Goal: Navigation & Orientation: Find specific page/section

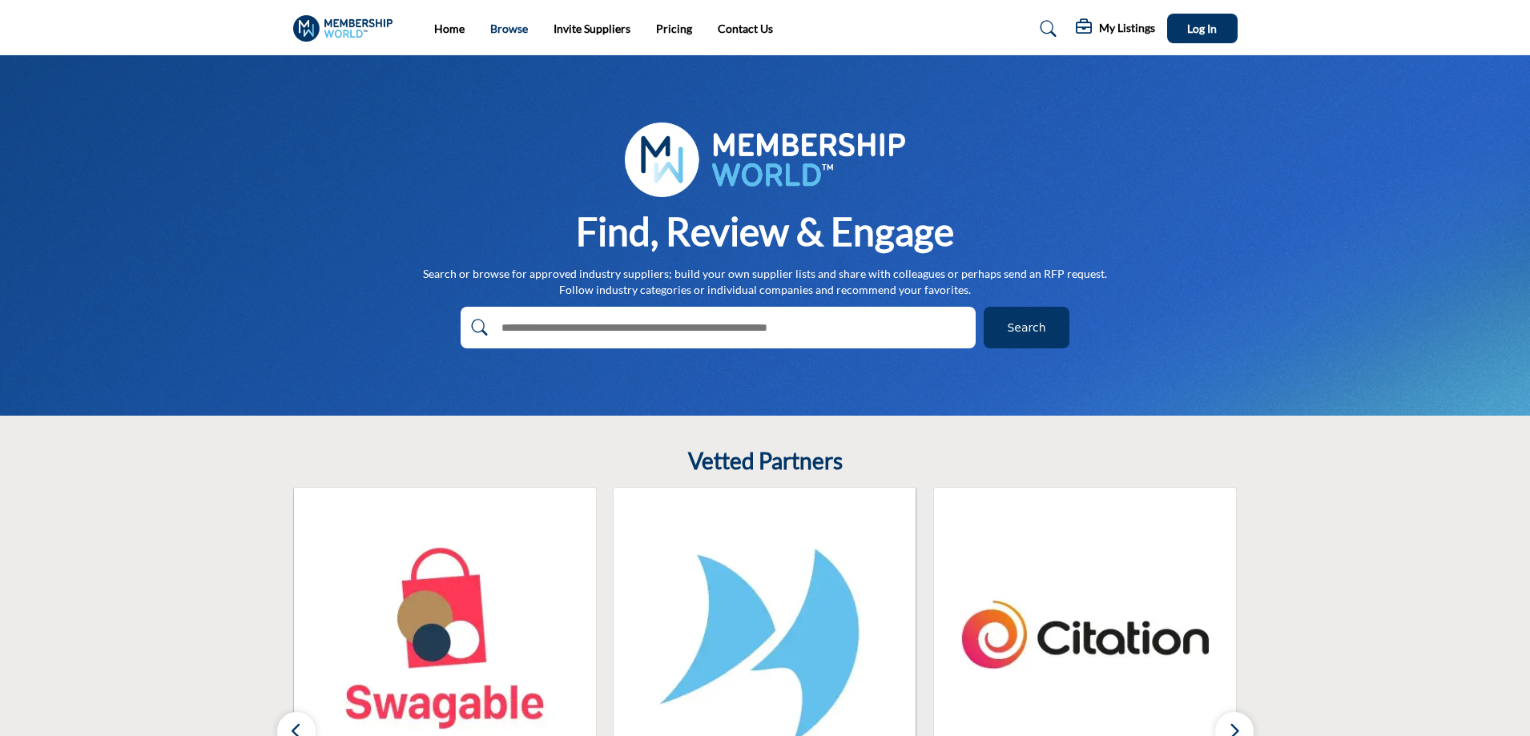
click at [506, 27] on link "Browse" at bounding box center [509, 29] width 38 height 14
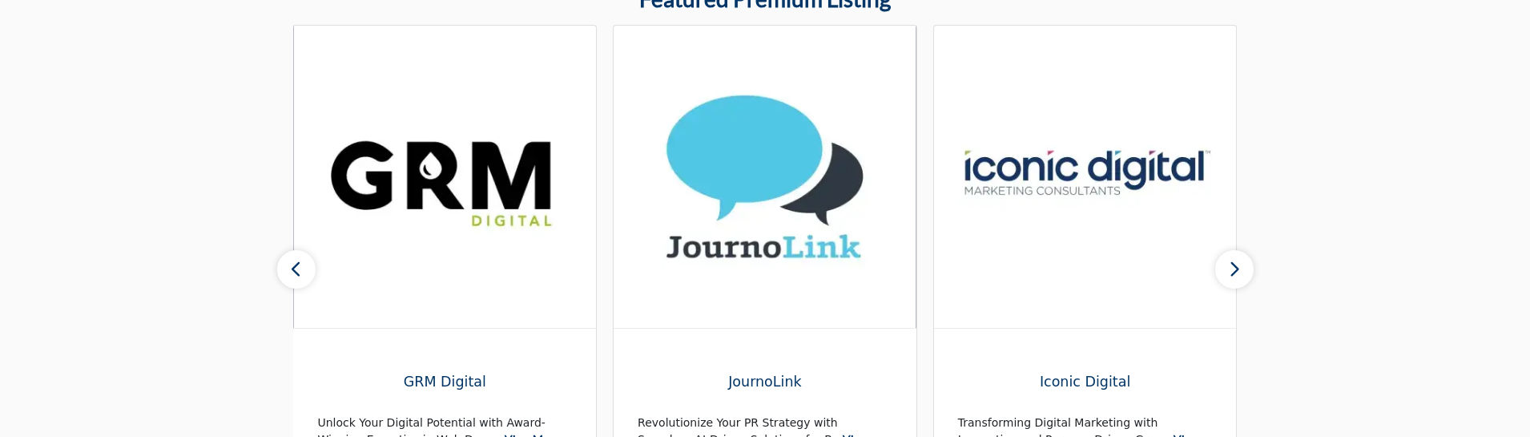
scroll to position [1338, 0]
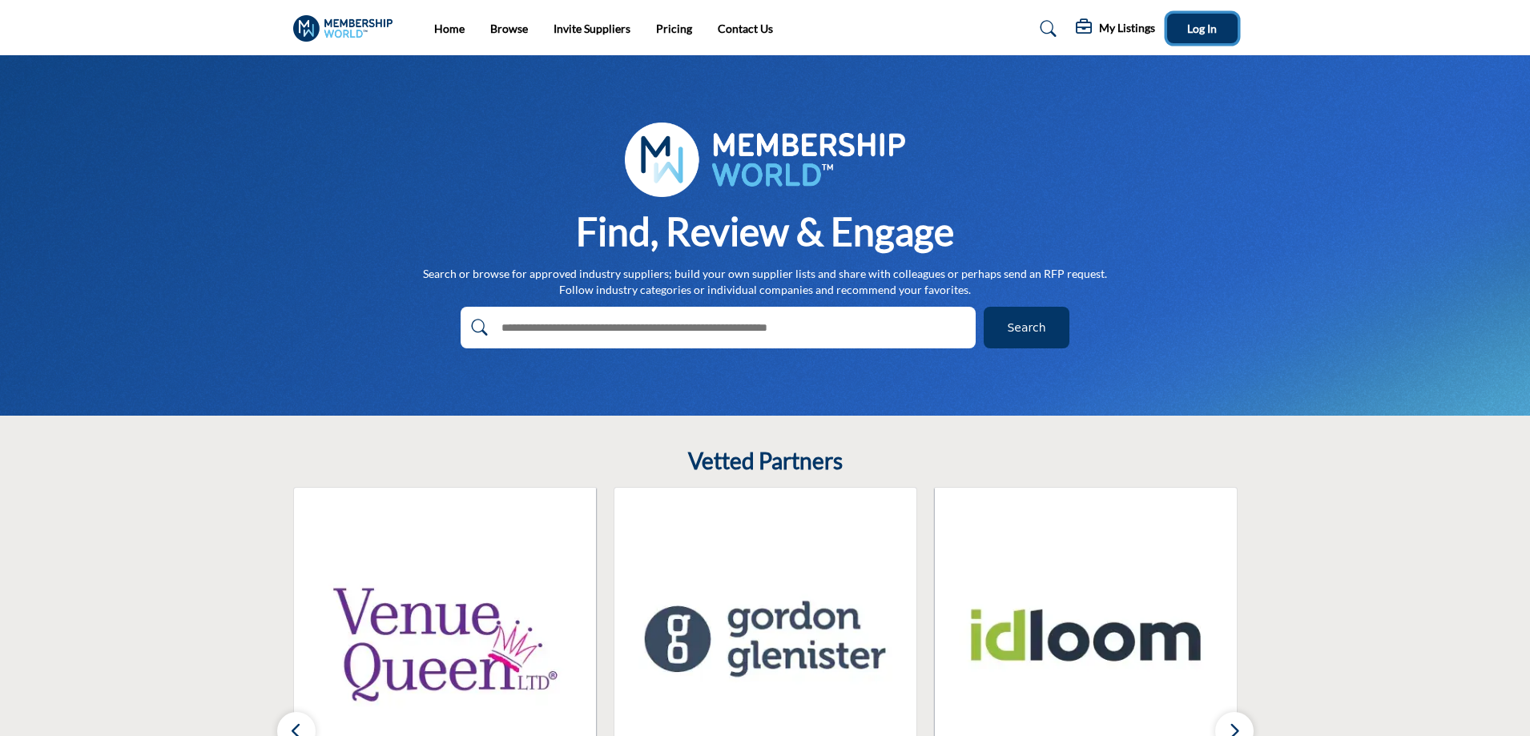
click at [1202, 28] on span "Log In" at bounding box center [1202, 29] width 30 height 14
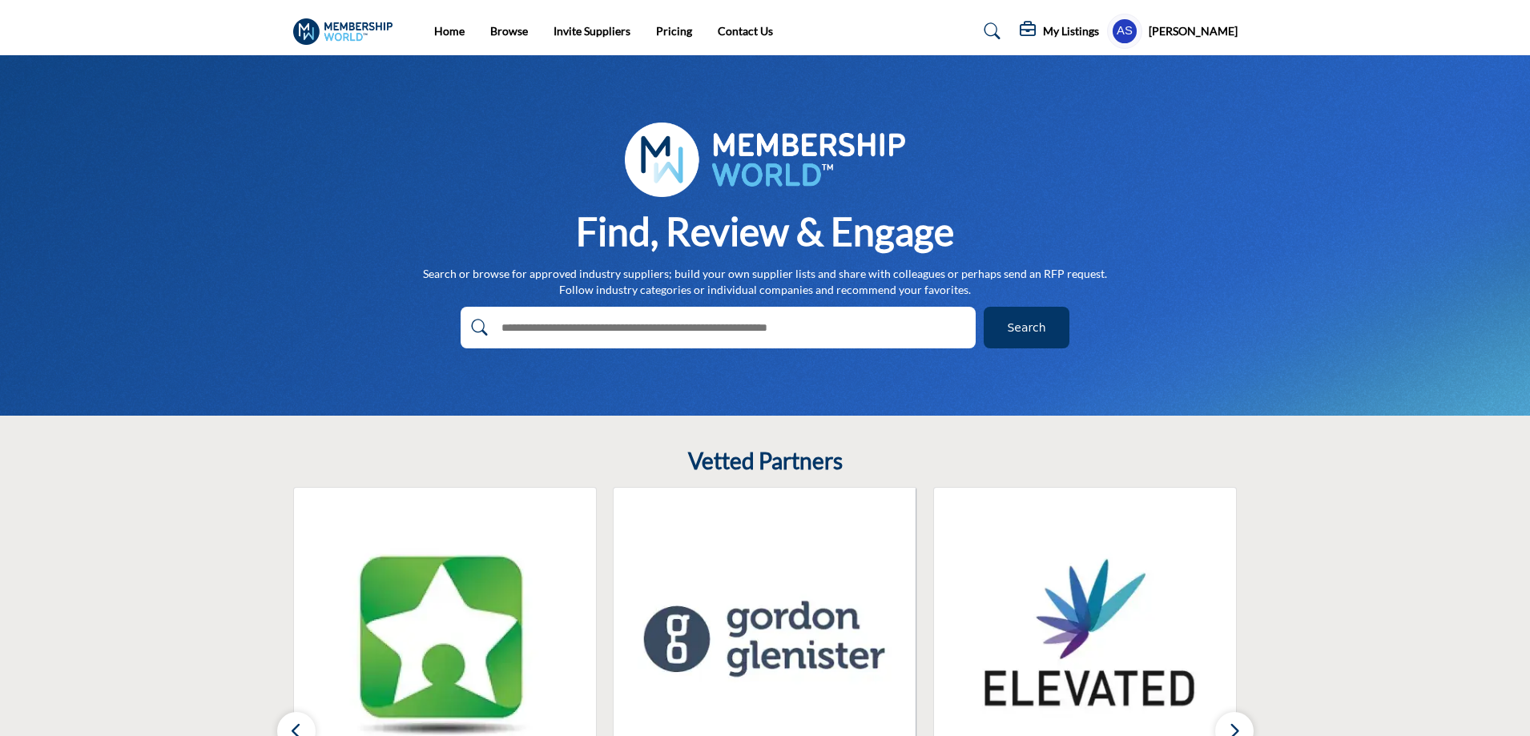
click at [1133, 28] on profile-featured-1db21463-2a97-4790-840a-1d9557d4e6ff "Show hide supplier dropdown" at bounding box center [1124, 31] width 35 height 35
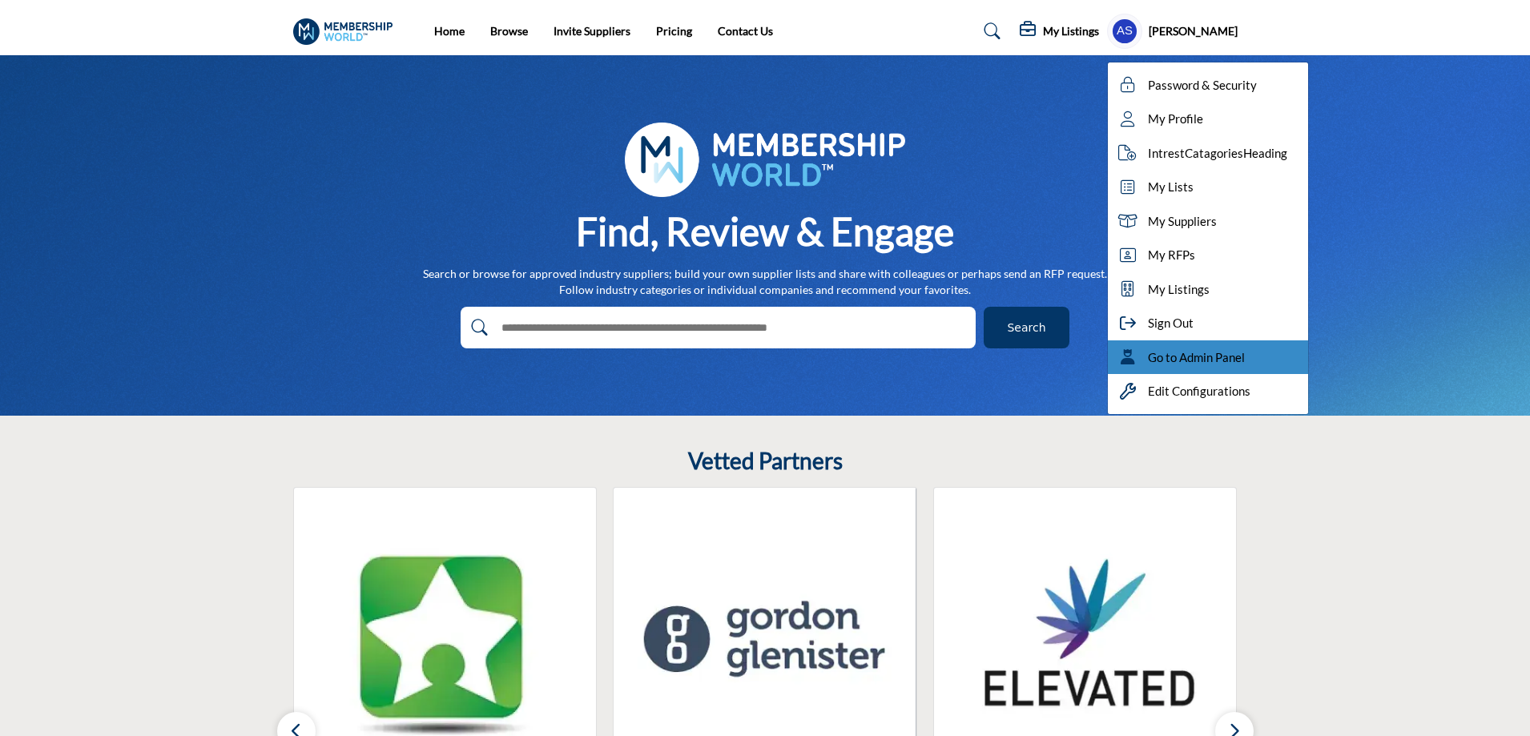
click at [1197, 356] on span "Go to Admin Panel" at bounding box center [1196, 357] width 97 height 18
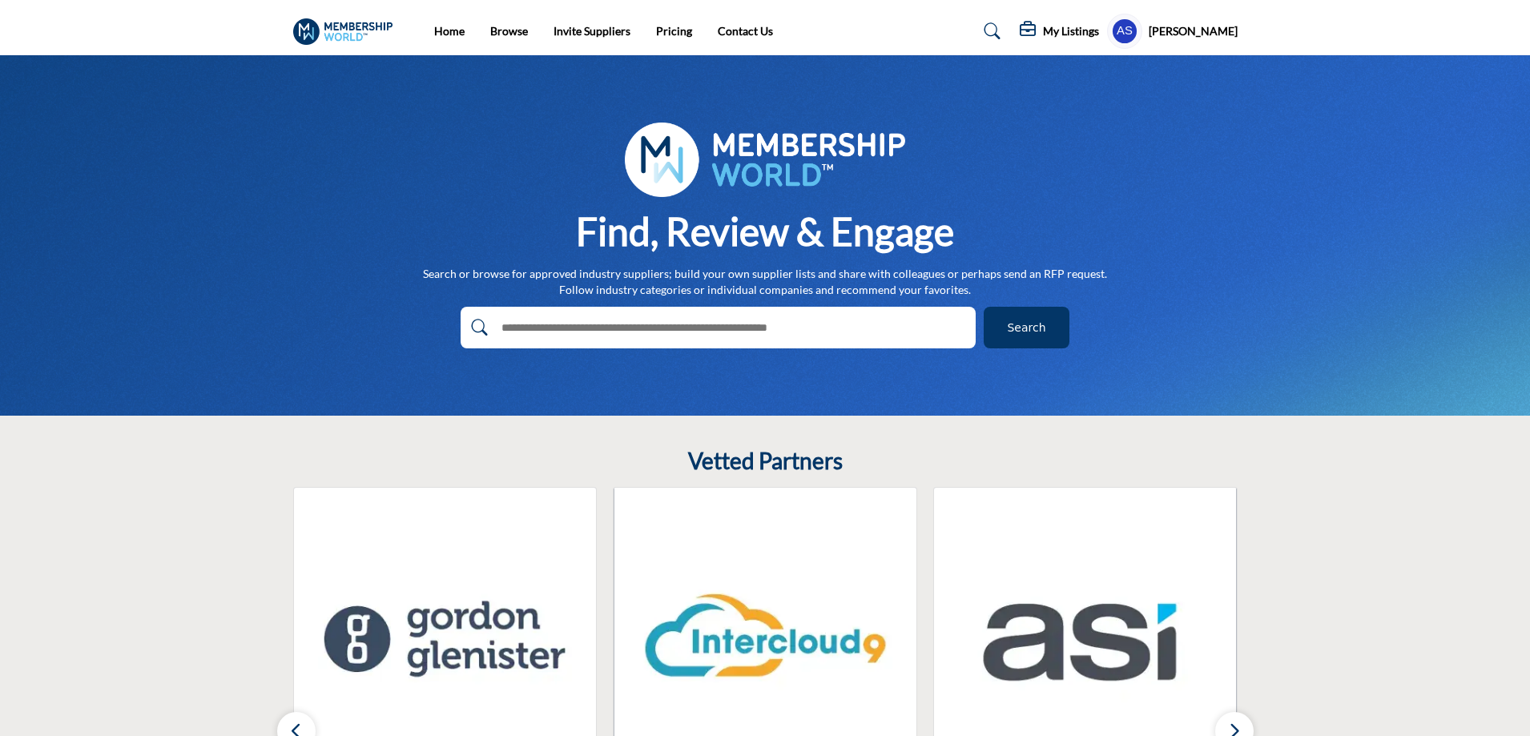
click at [503, 38] on li "Browse" at bounding box center [509, 31] width 38 height 18
click at [503, 28] on link "Browse" at bounding box center [509, 31] width 38 height 14
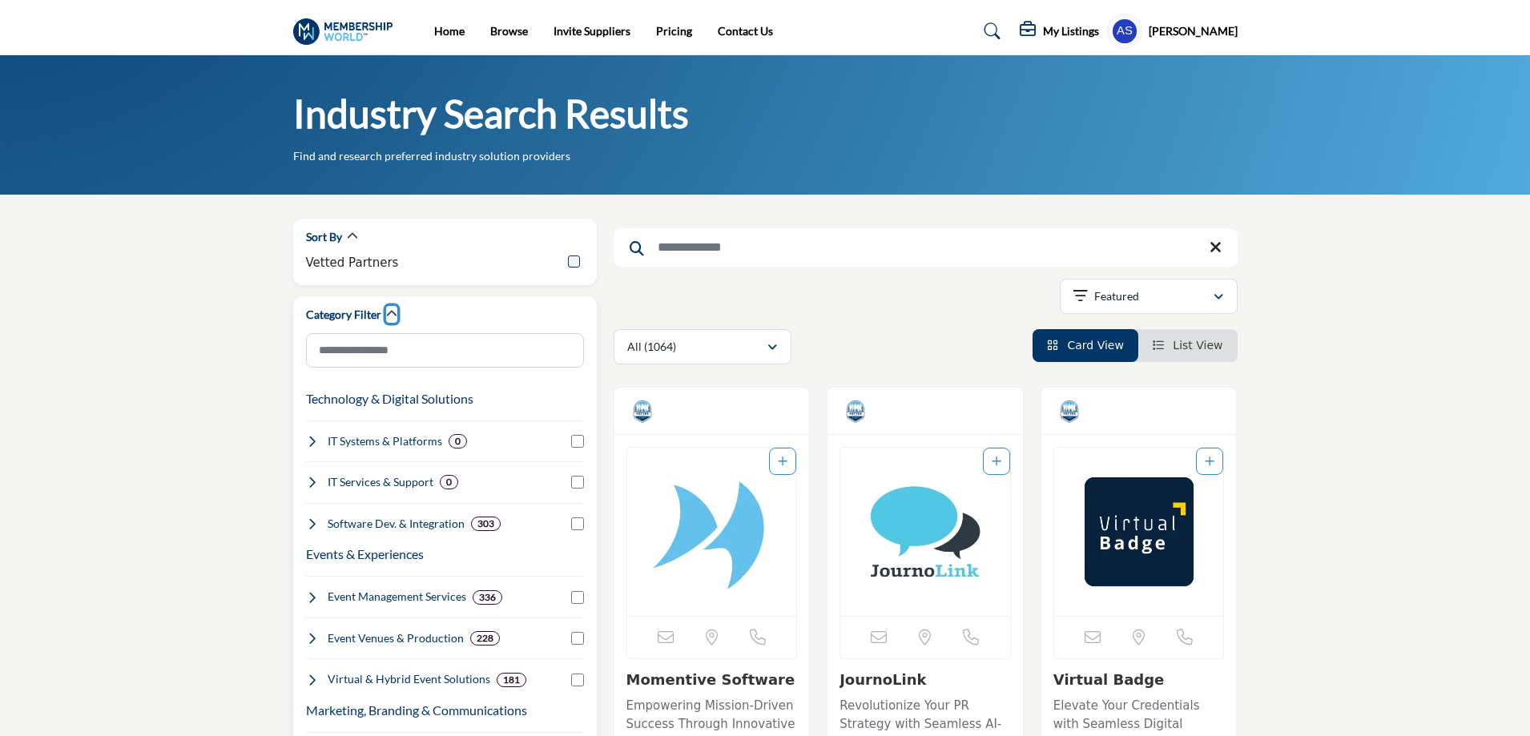
click at [386, 317] on icon "button" at bounding box center [391, 313] width 11 height 11
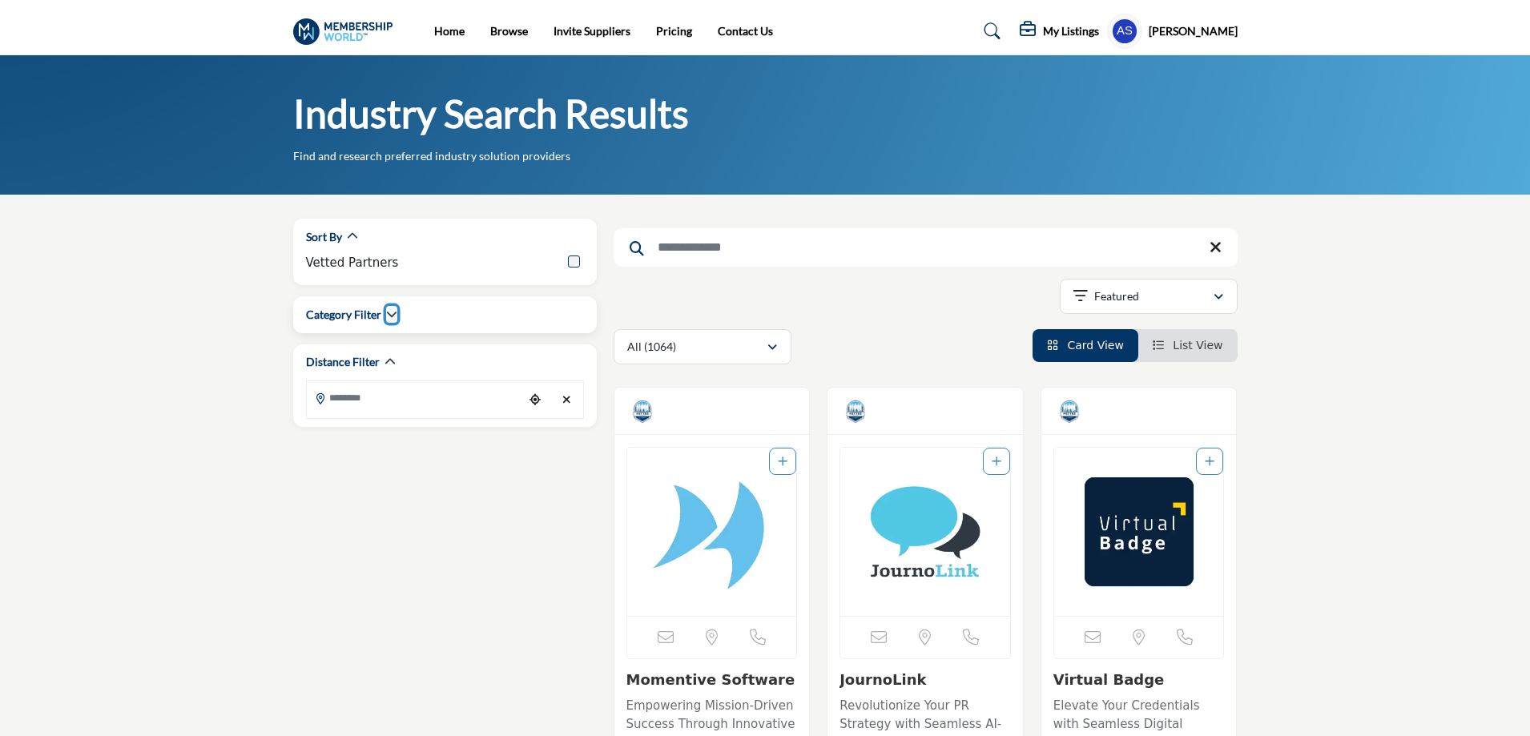
click at [386, 317] on icon "button" at bounding box center [391, 313] width 11 height 11
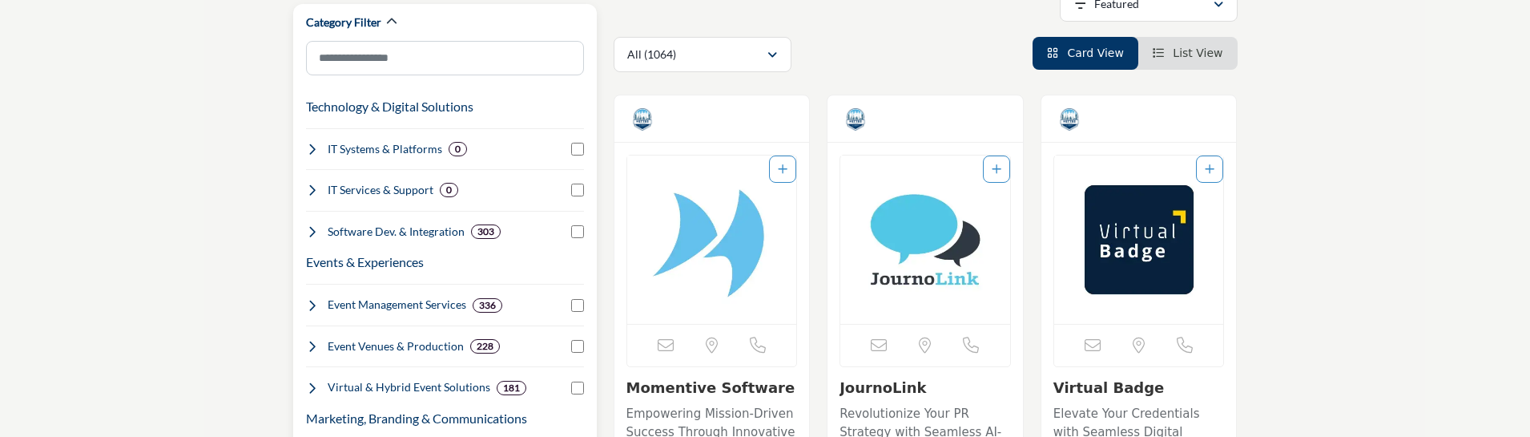
scroll to position [320, 0]
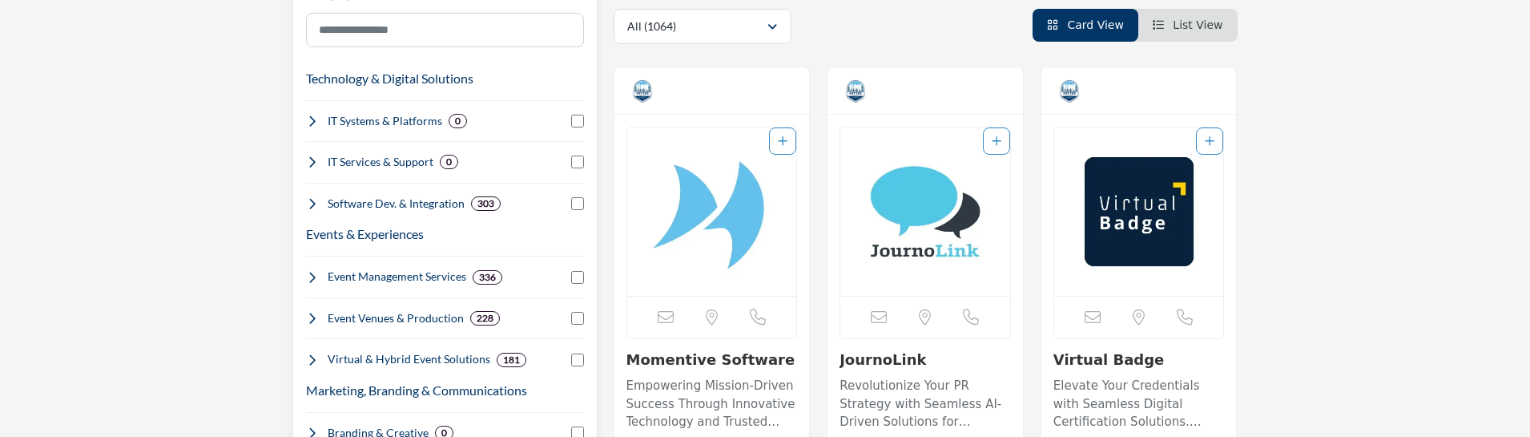
click at [315, 199] on icon at bounding box center [312, 203] width 13 height 13
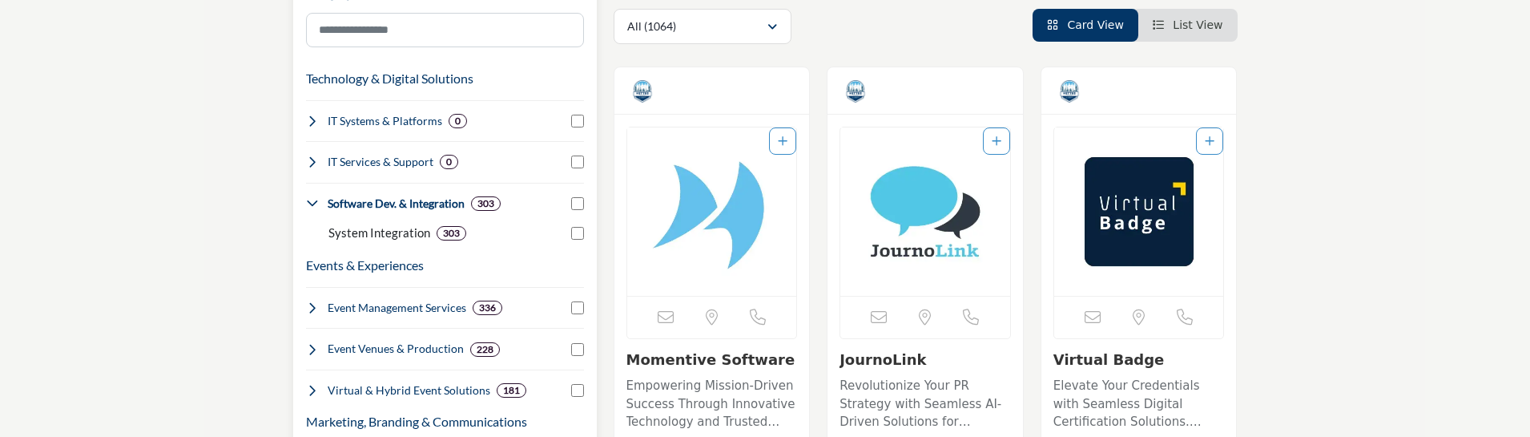
click at [316, 207] on icon at bounding box center [312, 203] width 13 height 13
